Goal: Task Accomplishment & Management: Manage account settings

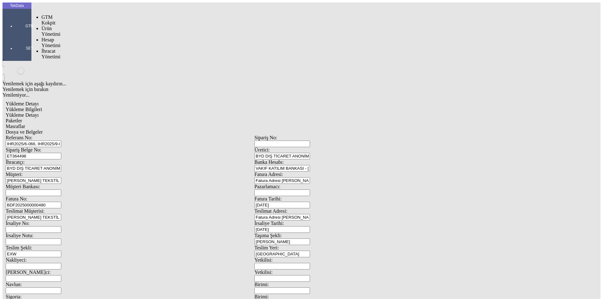
click at [17, 35] on div at bounding box center [29, 35] width 29 height 0
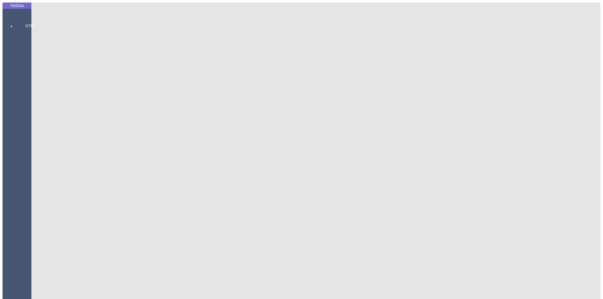
drag, startPoint x: 137, startPoint y: 103, endPoint x: 91, endPoint y: 104, distance: 45.3
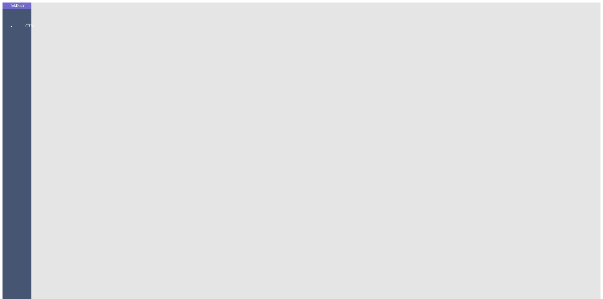
scroll to position [54, 0]
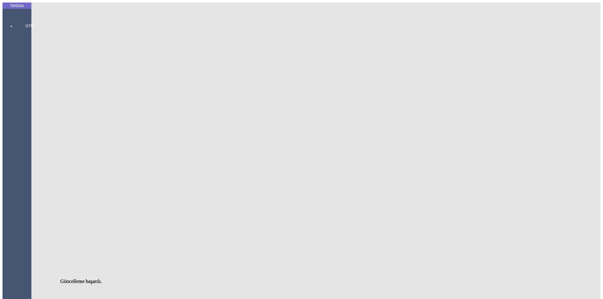
type input "Çuval"
drag, startPoint x: 327, startPoint y: 68, endPoint x: 308, endPoint y: 71, distance: 19.1
type input "52"
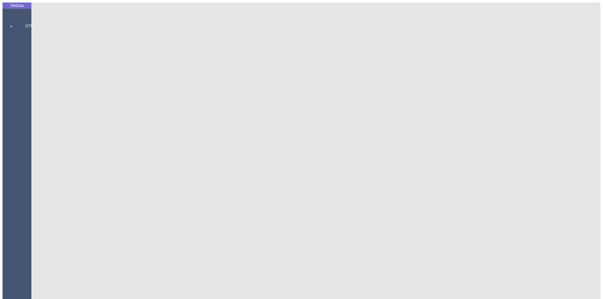
drag, startPoint x: 106, startPoint y: 207, endPoint x: 107, endPoint y: 202, distance: 5.1
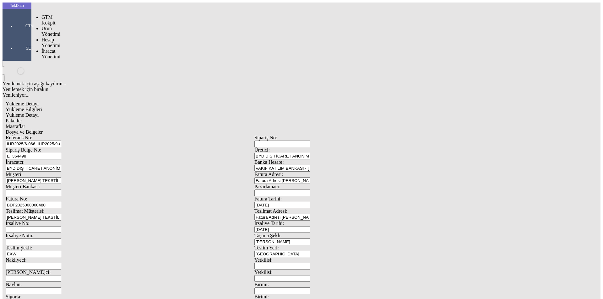
click at [27, 35] on div at bounding box center [29, 35] width 29 height 0
click at [53, 65] on span "İhracat Yönetimi" at bounding box center [50, 70] width 19 height 11
click at [96, 76] on span "Yüklemeler" at bounding box center [108, 78] width 24 height 5
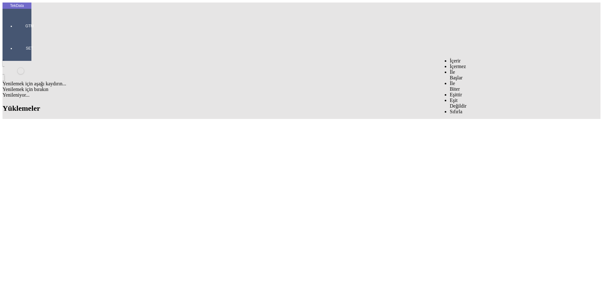
type input "protex"
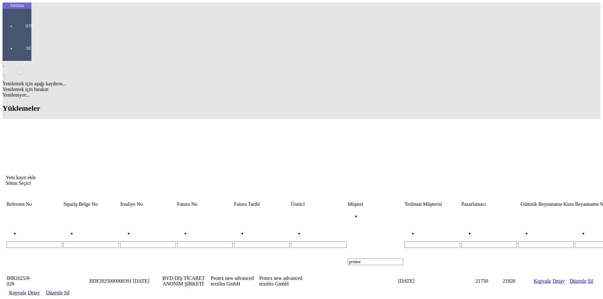
click at [26, 290] on link "Kopyala" at bounding box center [17, 292] width 17 height 5
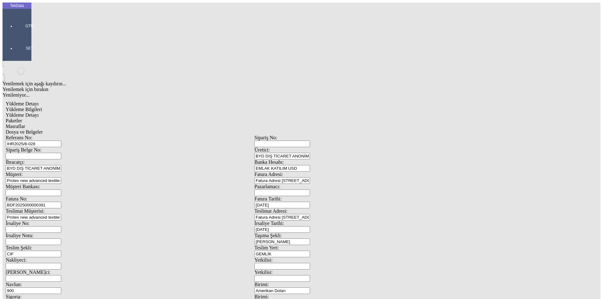
drag, startPoint x: 122, startPoint y: 46, endPoint x: 51, endPoint y: 54, distance: 71.5
click at [51, 135] on div "Referans No: IHR2025/8-028 Sipariş No: Sipariş Belge No: Üretici: BYD DIŞ TİCAR…" at bounding box center [255, 282] width 498 height 294
click at [123, 135] on div "Referans No: IHR2025/8-028 Sipariş No: Sipariş Belge No: Üretici: BYD DIŞ TİCAR…" at bounding box center [255, 282] width 498 height 294
click at [61, 141] on input "IHR2025/8-028" at bounding box center [34, 144] width 56 height 7
type input "IHR2025/9-091"
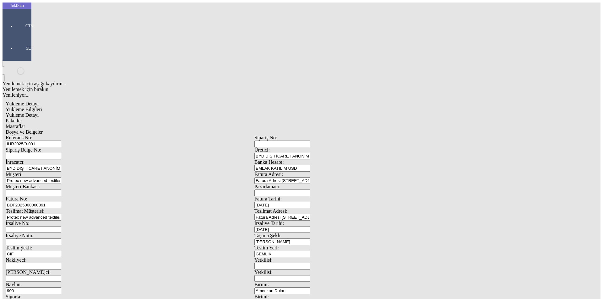
click at [61, 202] on input "BDF2025000000391" at bounding box center [34, 205] width 56 height 7
type input "BDF2025000000"
drag, startPoint x: 388, startPoint y: 103, endPoint x: 308, endPoint y: 110, distance: 80.1
click at [313, 196] on div "Fatura No: BDF2025000000 Fatura Tarihi: [DATE]" at bounding box center [255, 202] width 498 height 12
type input "[DATE]"
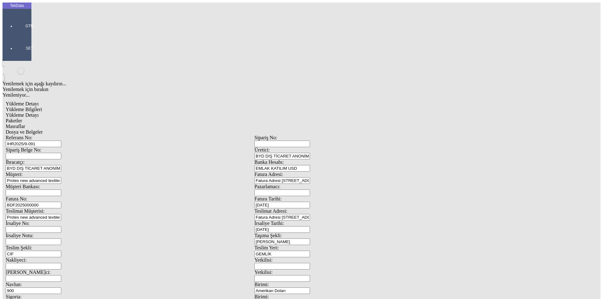
drag, startPoint x: 320, startPoint y: 131, endPoint x: 305, endPoint y: 131, distance: 15.1
click at [308, 221] on div "İrsaliye No: İrsaliye Tarihi: [DATE]" at bounding box center [255, 227] width 498 height 12
type input "[DATE]"
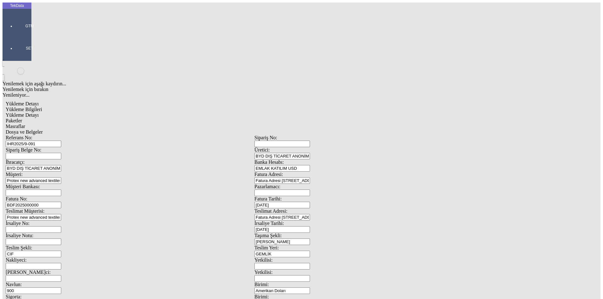
drag, startPoint x: 114, startPoint y: 271, endPoint x: 66, endPoint y: 272, distance: 47.5
type input "[DATE]"
click at [31, 136] on div "Yükleme Detayı Yükleme Bilgileri Yükleme Detayı Paketler Masraflar Dosya ve Bel…" at bounding box center [255, 279] width 504 height 363
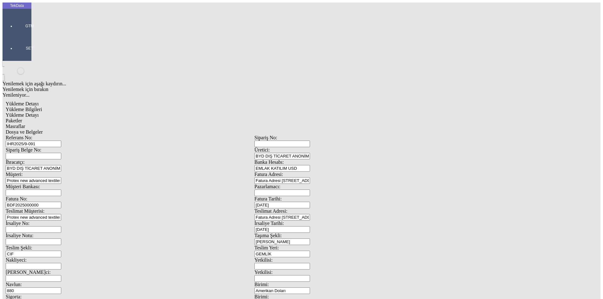
type input "880"
drag, startPoint x: 117, startPoint y: 242, endPoint x: 49, endPoint y: 245, distance: 67.9
type input "24700"
drag, startPoint x: 369, startPoint y: 240, endPoint x: 318, endPoint y: 242, distance: 51.2
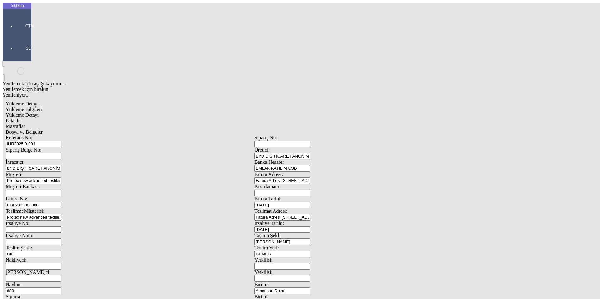
type input "24750"
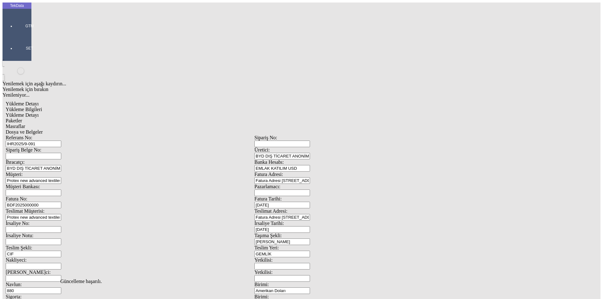
click at [39, 112] on span "Yükleme Detayı" at bounding box center [22, 114] width 33 height 5
type input "24700"
drag, startPoint x: 376, startPoint y: 121, endPoint x: 314, endPoint y: 119, distance: 61.6
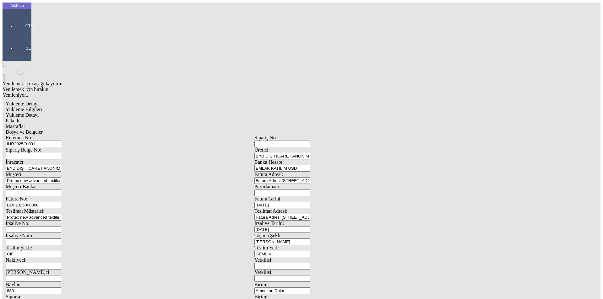
type input "24700"
drag, startPoint x: 89, startPoint y: 132, endPoint x: 45, endPoint y: 135, distance: 44.1
type input "24750"
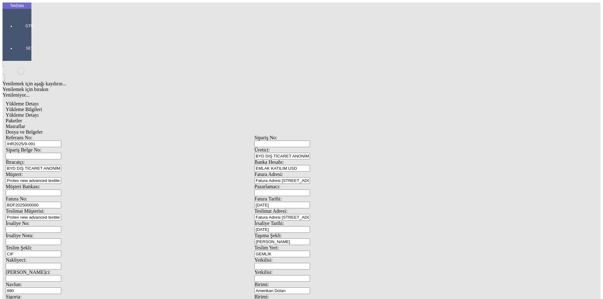
click at [22, 118] on span "Paketler" at bounding box center [14, 120] width 16 height 5
click at [25, 124] on span "Masraflar" at bounding box center [15, 126] width 19 height 5
click at [43, 129] on span "Dosya ve Belgeler" at bounding box center [24, 131] width 37 height 5
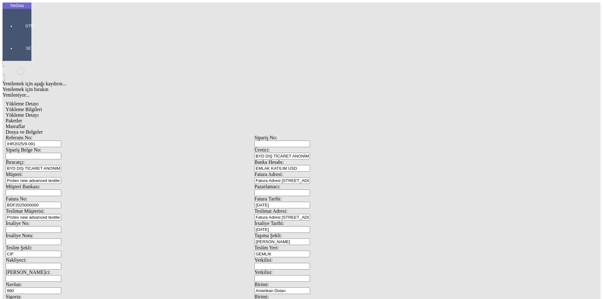
click at [233, 107] on div "Yükleme Bilgileri Yükleme Detayı Paketler Masraflar Dosya ve [STREET_ADDRESS] Ü…" at bounding box center [255, 282] width 498 height 351
click at [43, 129] on span "Dosya ve Belgeler" at bounding box center [24, 131] width 37 height 5
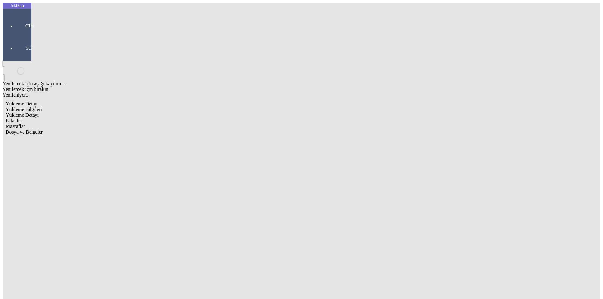
click at [42, 107] on span "Yükleme Bilgileri" at bounding box center [24, 109] width 36 height 5
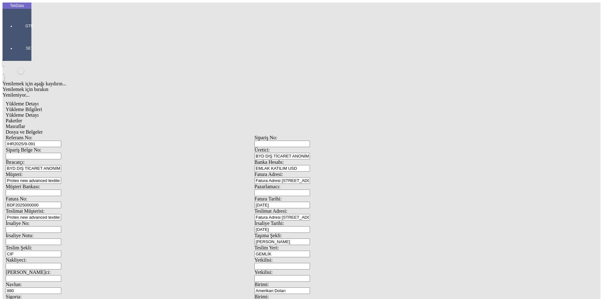
drag, startPoint x: 57, startPoint y: 44, endPoint x: 47, endPoint y: 46, distance: 9.7
click at [41, 135] on div "Referans No: IHR2025/9-091" at bounding box center [130, 141] width 249 height 12
